Goal: Information Seeking & Learning: Learn about a topic

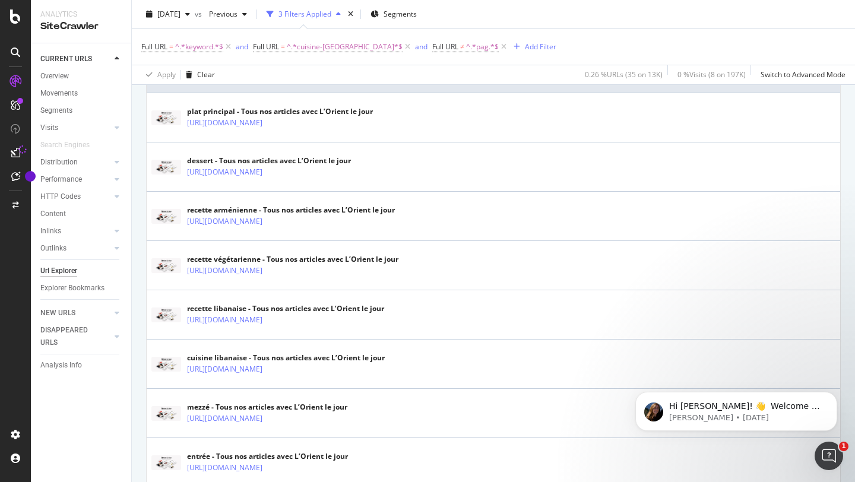
scroll to position [312, 0]
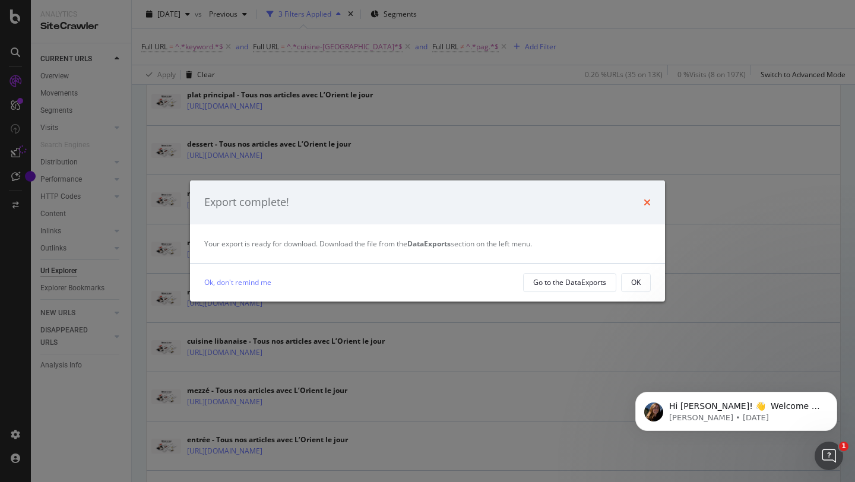
click at [648, 204] on icon "times" at bounding box center [646, 202] width 7 height 9
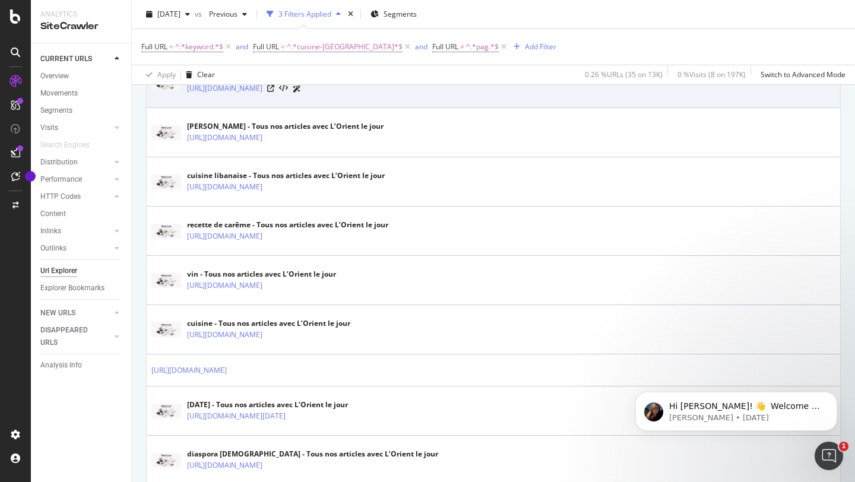
scroll to position [1121, 0]
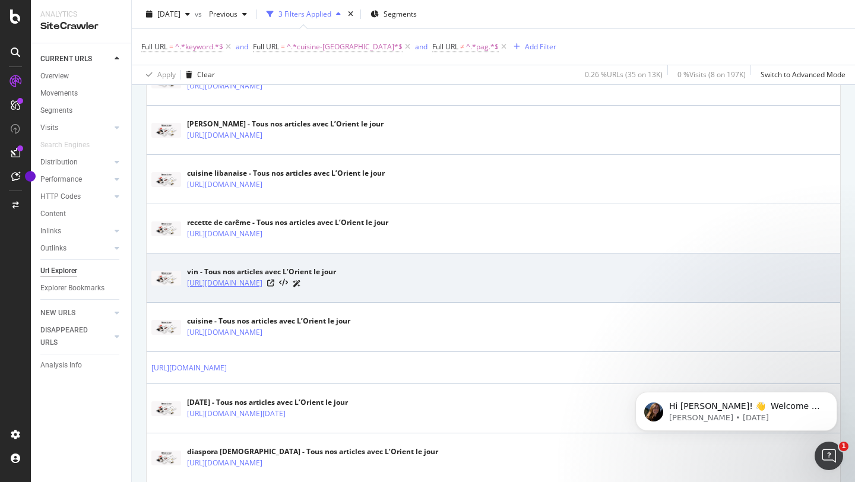
click at [262, 286] on link "https://www.lorientlejour.com/cuisine-liban-a-table/keyword/753-vin" at bounding box center [224, 283] width 75 height 12
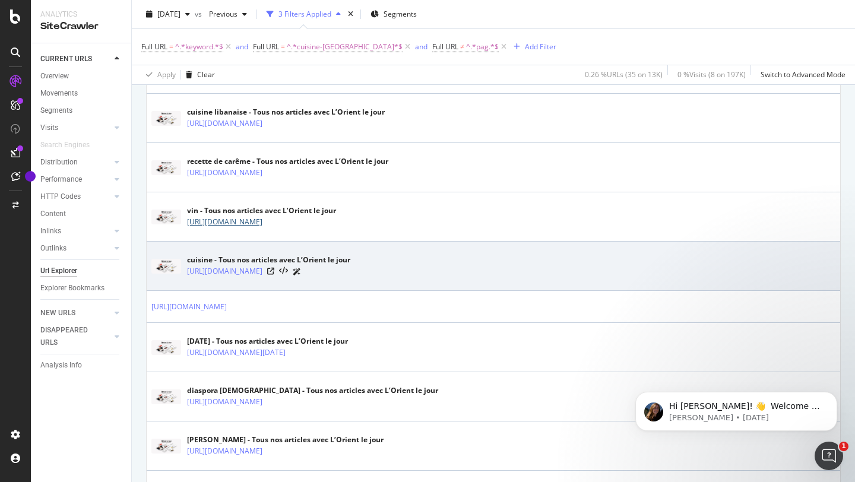
scroll to position [1190, 0]
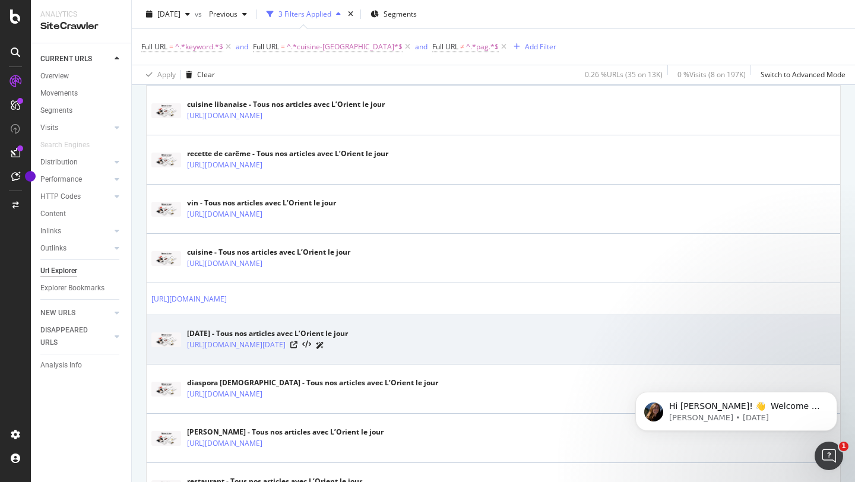
click at [224, 331] on div "noël - Tous nos articles avec L’Orient le jour" at bounding box center [267, 333] width 161 height 11
click at [205, 347] on link "https://www.lorientlejour.com/cuisine-liban-a-table/keyword/25361-noël" at bounding box center [236, 345] width 99 height 12
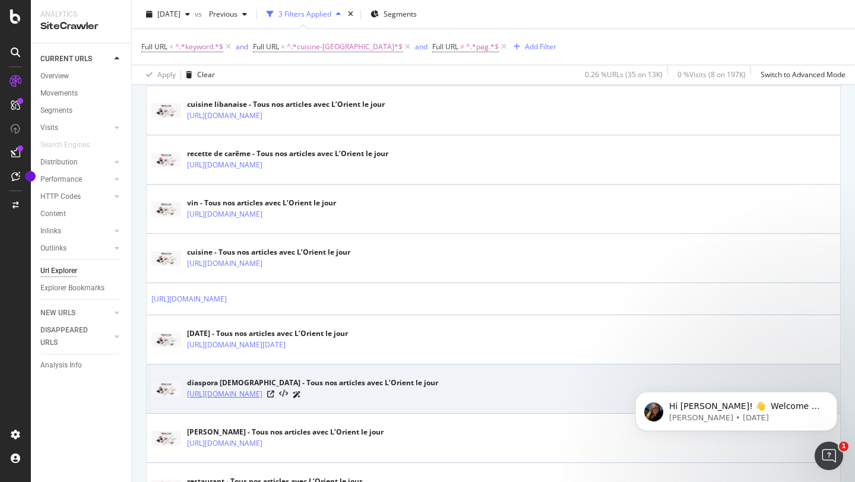
click at [219, 392] on link "https://www.lorientlejour.com/cuisine-liban-a-table/keyword/24493-diaspora-liba…" at bounding box center [224, 394] width 75 height 12
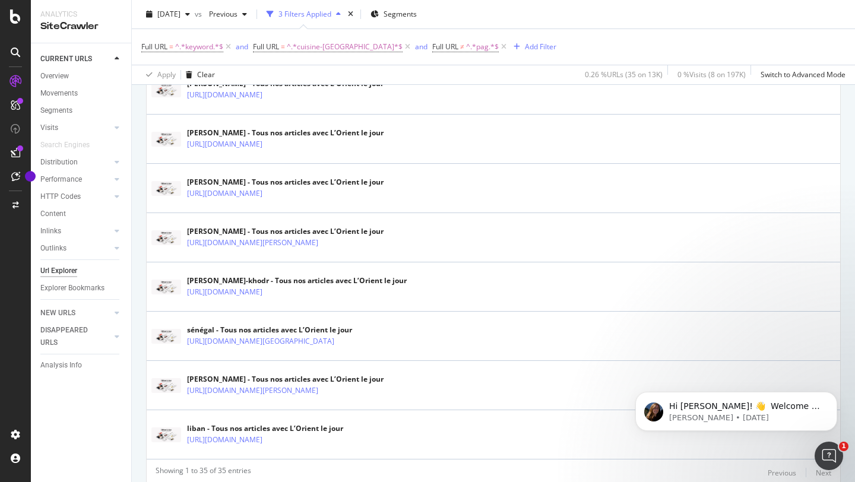
scroll to position [1683, 0]
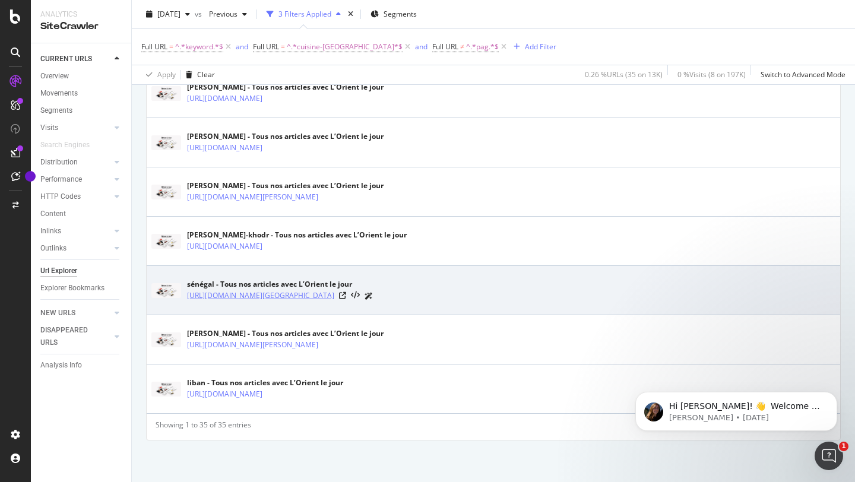
click at [255, 293] on link "https://www.lorientlejour.com/cuisine-liban-a-table/keyword/56671-sénégal" at bounding box center [260, 296] width 147 height 12
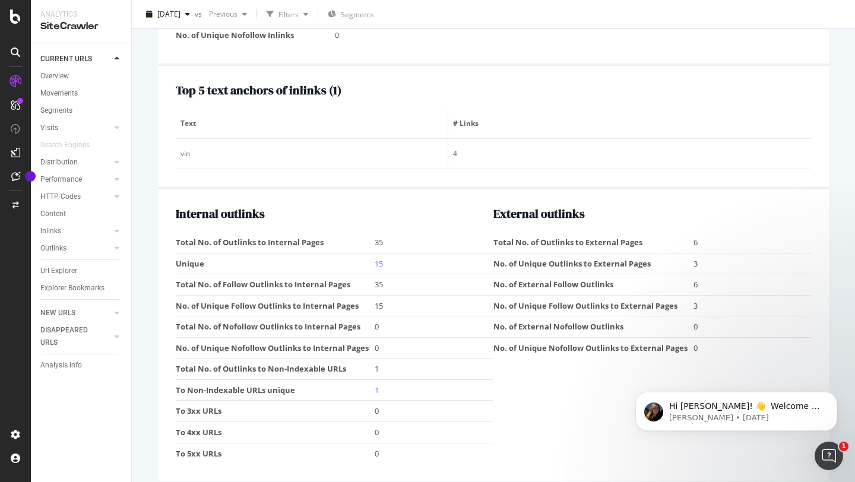
scroll to position [1544, 0]
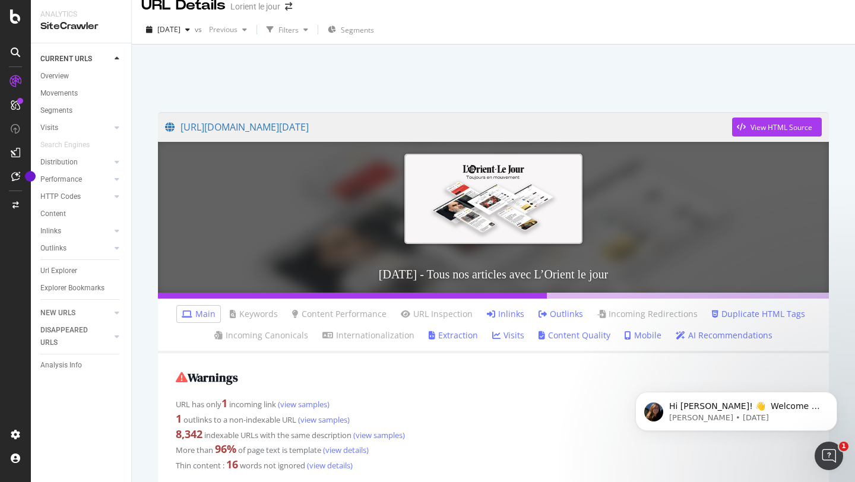
scroll to position [15, 0]
click at [508, 199] on img at bounding box center [493, 198] width 178 height 90
click at [456, 124] on link "https://www.lorientlejour.com/cuisine-liban-a-table/keyword/25361-noël" at bounding box center [448, 127] width 567 height 30
click at [395, 133] on link "https://www.lorientlejour.com/cuisine-liban-a-table/keyword/25361-noël" at bounding box center [448, 127] width 567 height 30
